Goal: Information Seeking & Learning: Get advice/opinions

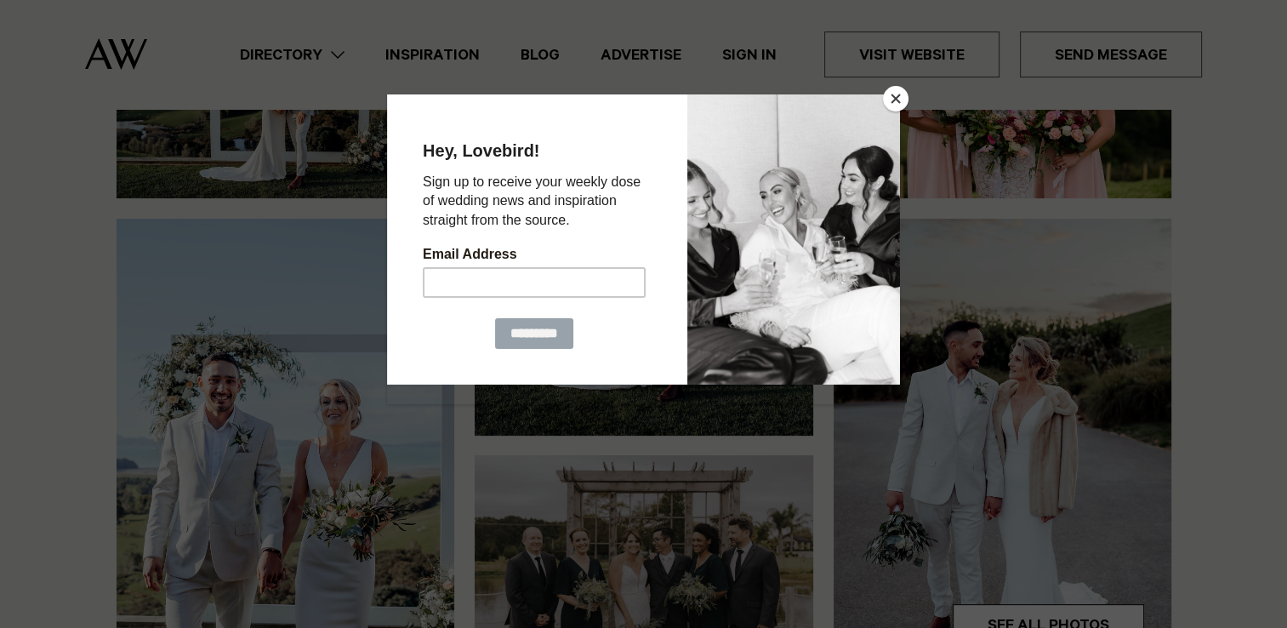
scroll to position [387, 0]
click at [898, 98] on button "Close" at bounding box center [896, 99] width 26 height 26
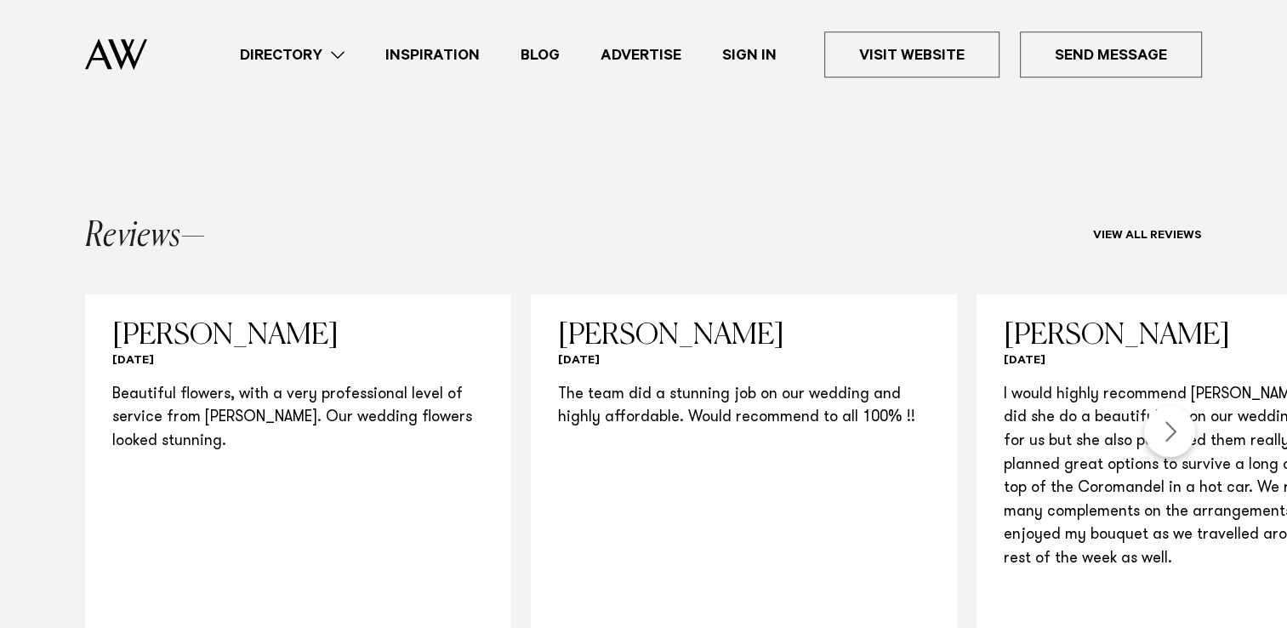
scroll to position [1465, 0]
click at [1164, 418] on div "Next slide" at bounding box center [1169, 429] width 51 height 51
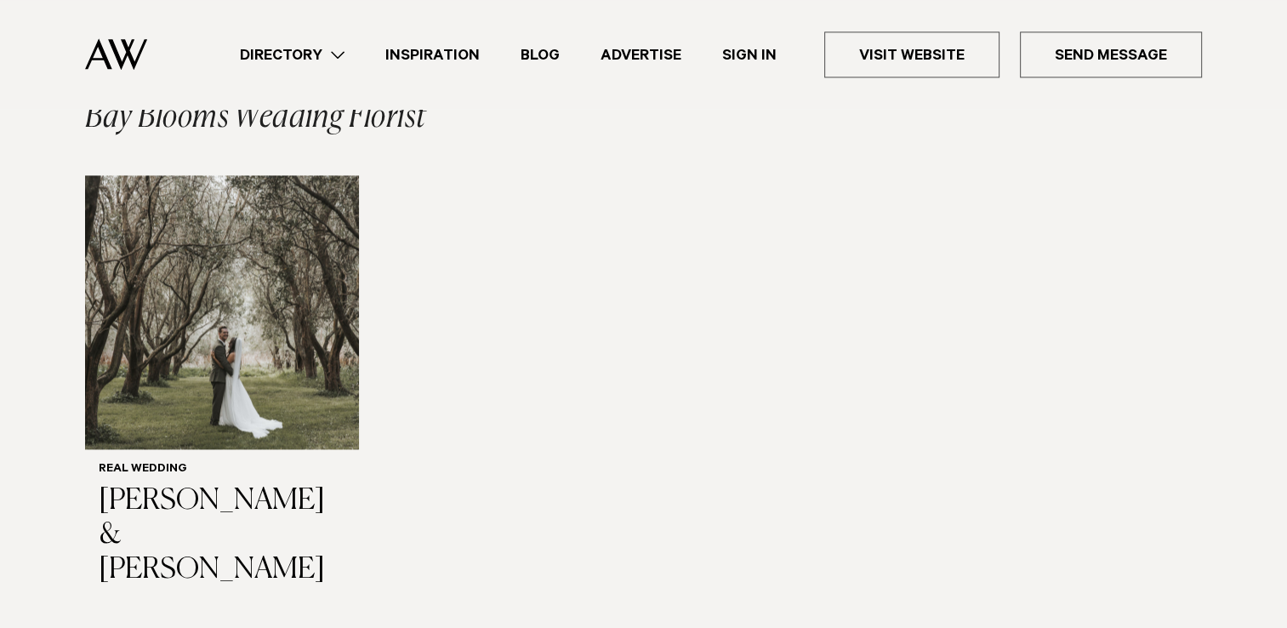
scroll to position [2265, 0]
click at [139, 464] on h6 "Real Wedding" at bounding box center [222, 469] width 247 height 14
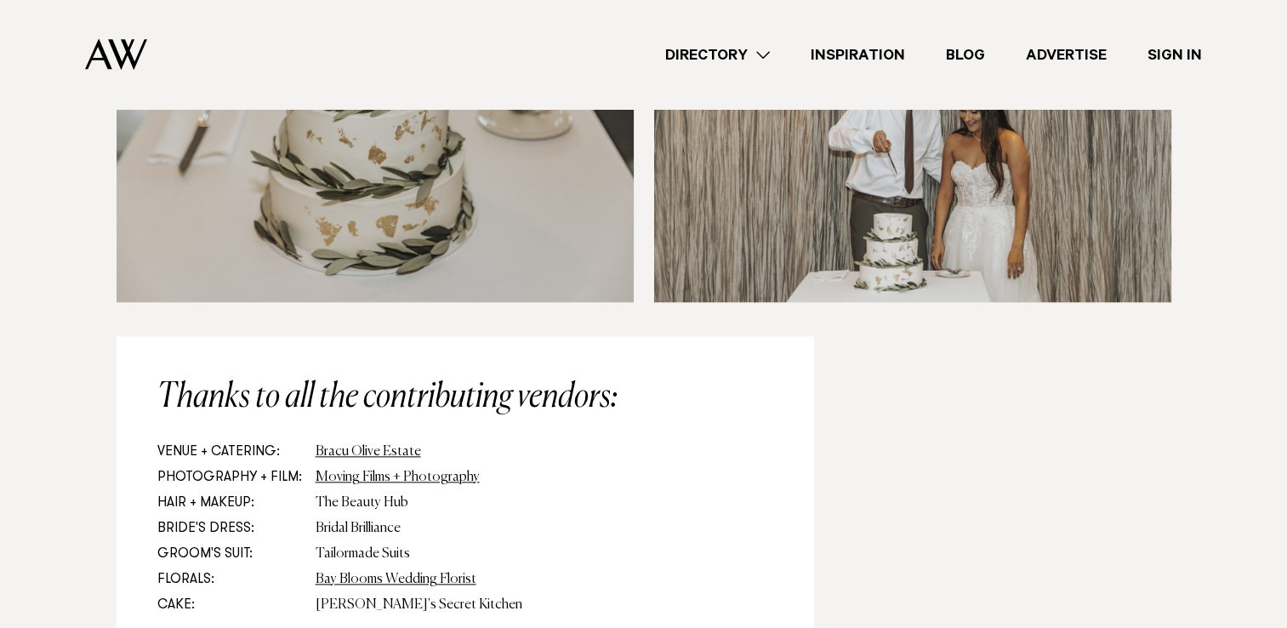
scroll to position [8332, 0]
click at [392, 470] on link "Moving Films + Photography" at bounding box center [398, 477] width 164 height 14
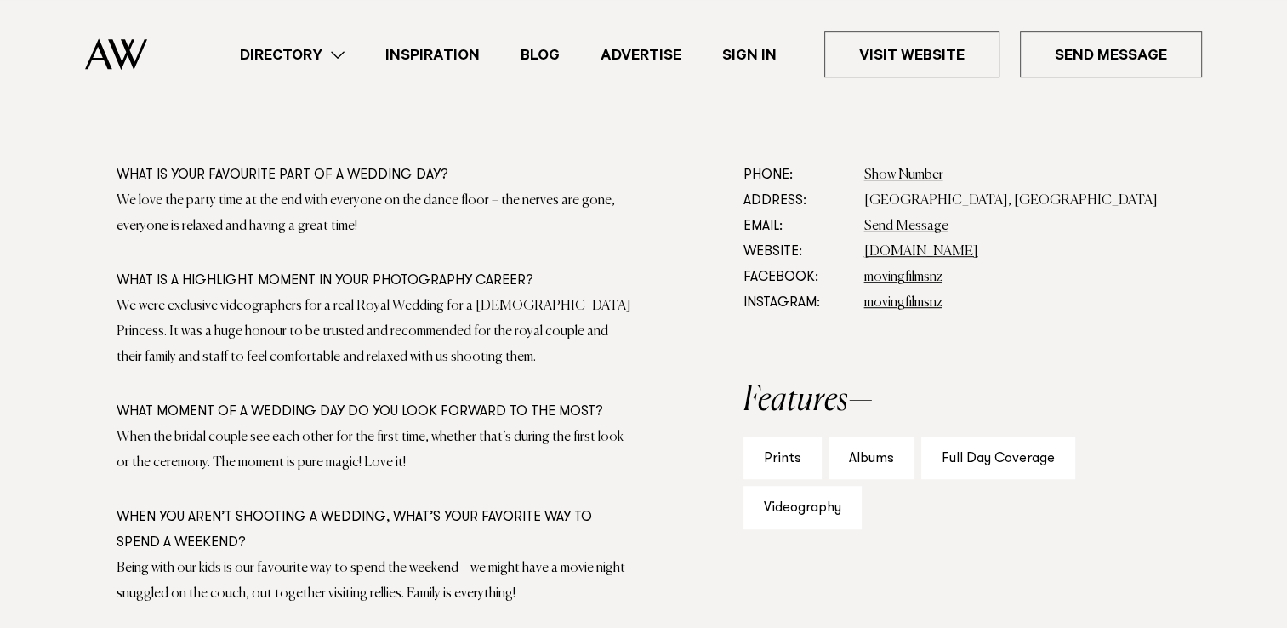
scroll to position [972, 0]
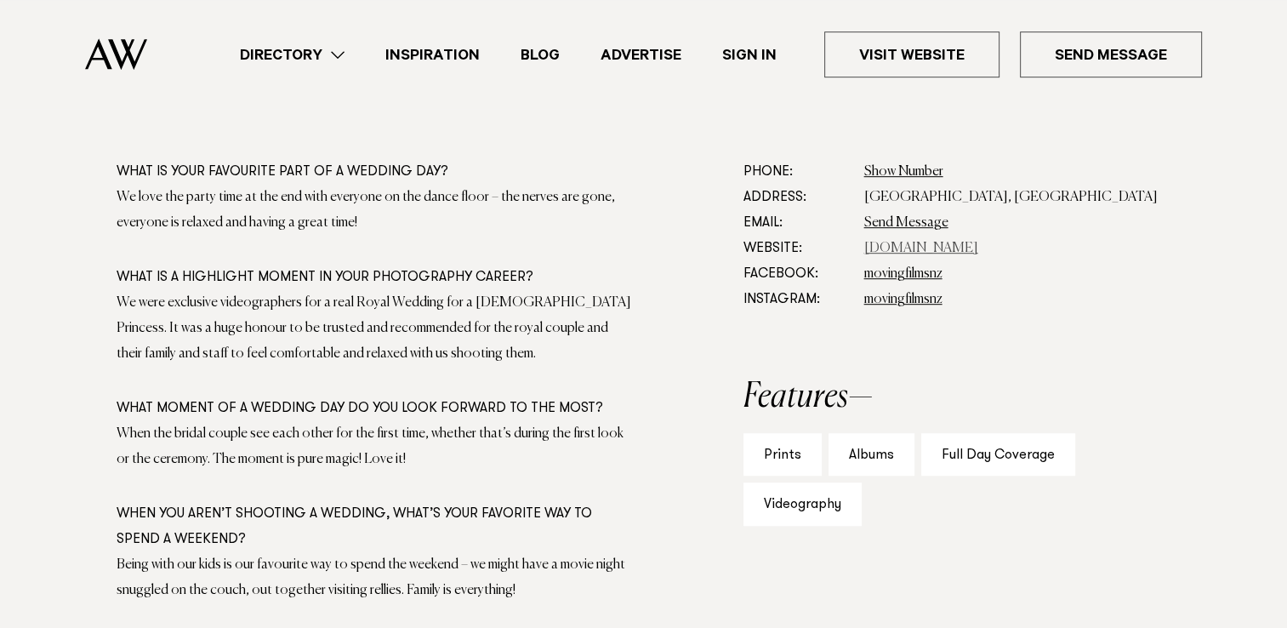
click at [910, 246] on link "[DOMAIN_NAME]" at bounding box center [921, 249] width 114 height 14
